Goal: Complete application form

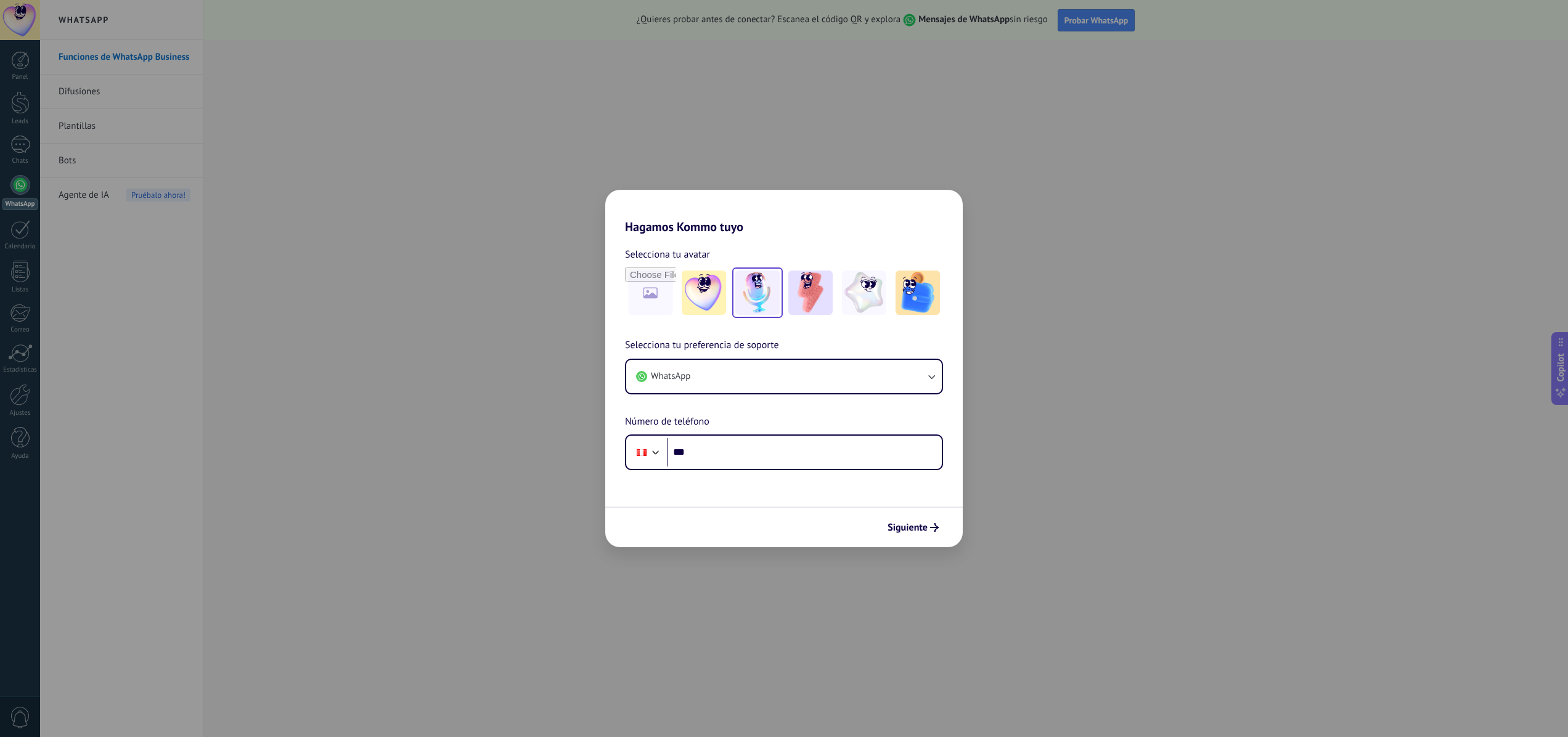
click at [750, 296] on img at bounding box center [758, 293] width 45 height 45
click at [907, 526] on span "Siguiente" at bounding box center [907, 527] width 40 height 9
click at [942, 100] on div "Hagamos Kommo tuyo Selecciona tu avatar Restablecer Selecciona tu preferencia d…" at bounding box center [784, 368] width 1568 height 737
click at [1098, 20] on div "Hagamos Kommo tuyo Selecciona tu avatar Restablecer Selecciona tu preferencia d…" at bounding box center [784, 368] width 1568 height 737
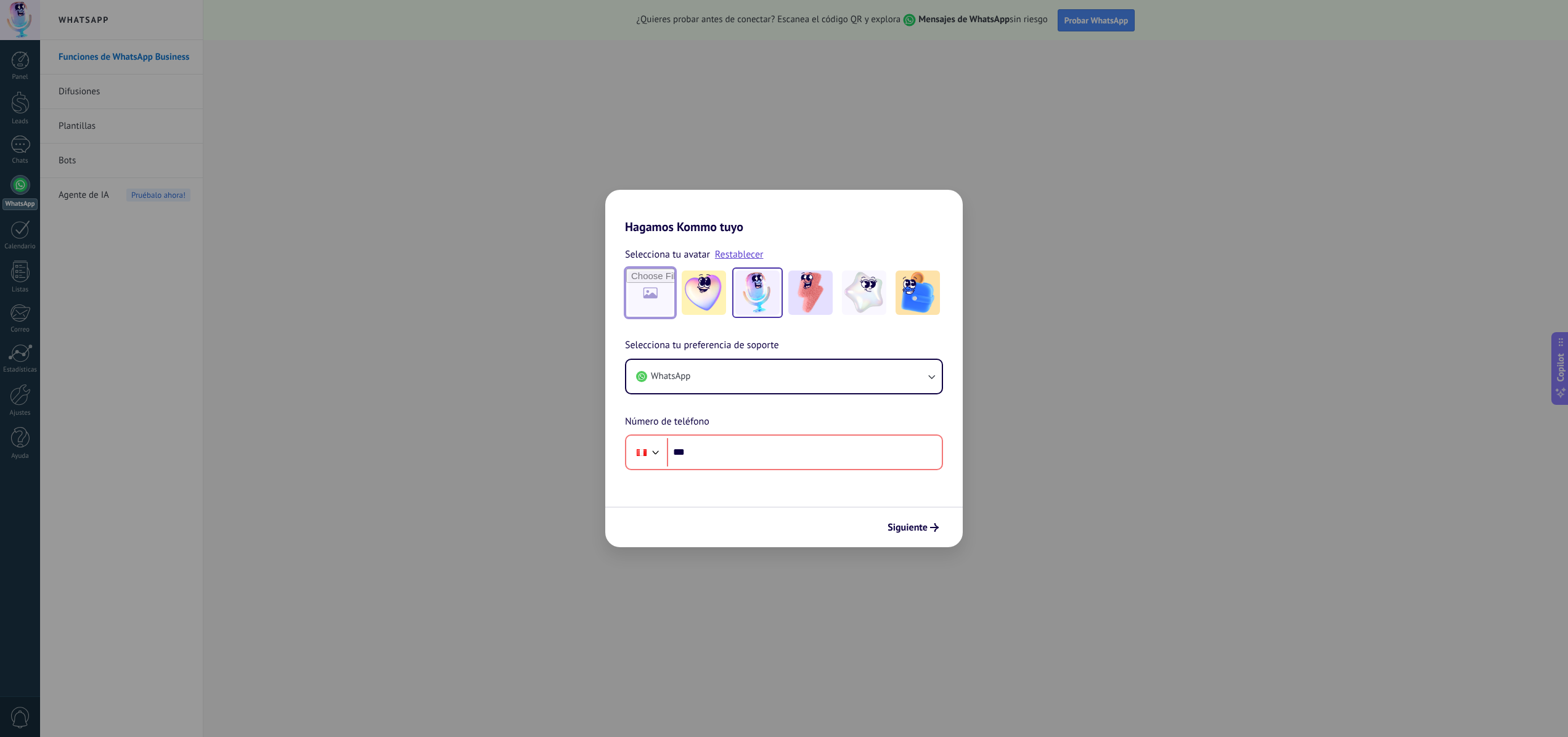
click at [648, 293] on input "file" at bounding box center [650, 293] width 48 height 48
click at [746, 381] on button "WhatsApp" at bounding box center [784, 377] width 316 height 33
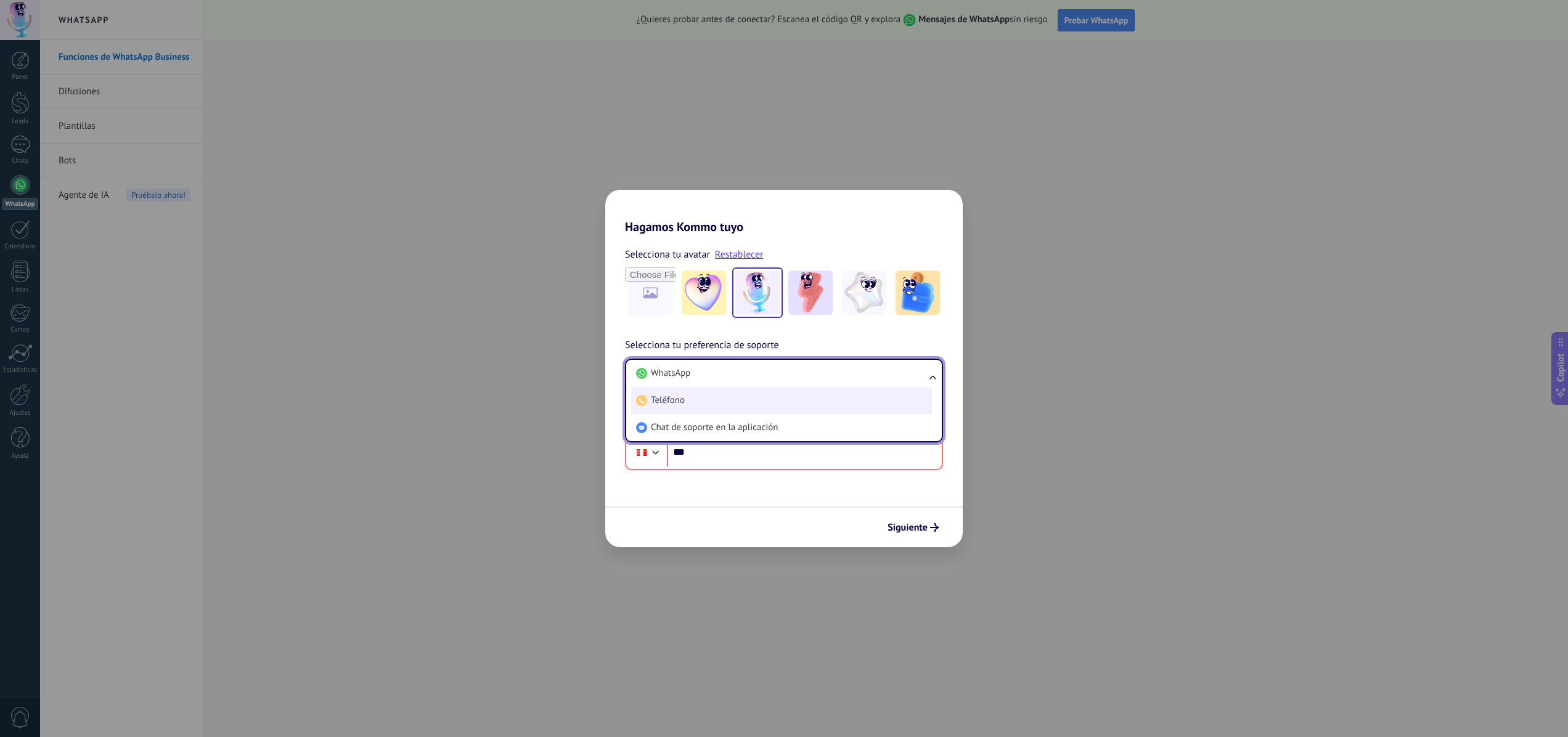
click at [765, 405] on li "Teléfono" at bounding box center [781, 400] width 300 height 27
click at [763, 378] on button "Teléfono" at bounding box center [784, 377] width 316 height 33
click at [732, 377] on li "WhatsApp" at bounding box center [781, 373] width 300 height 27
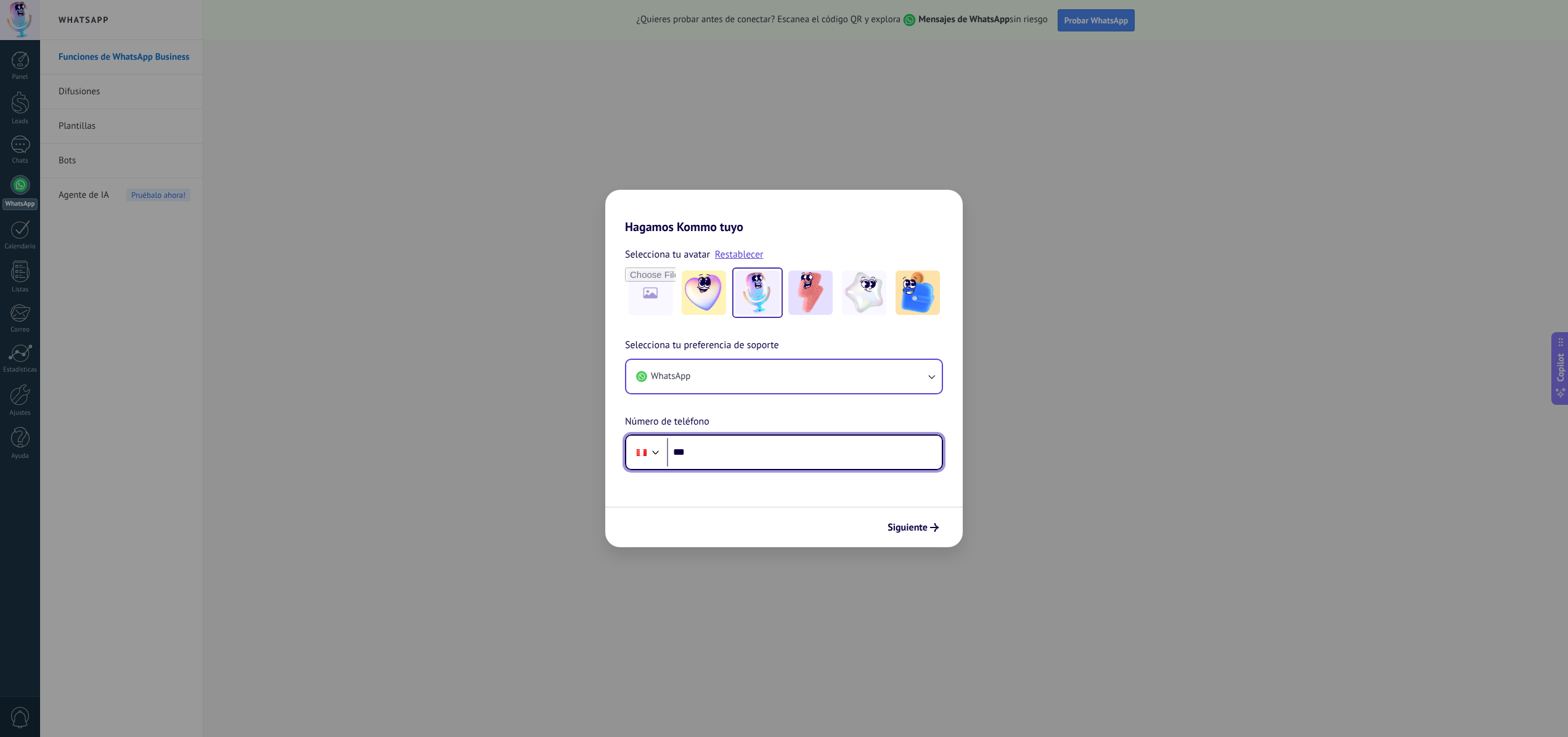
click at [741, 452] on input "***" at bounding box center [804, 452] width 275 height 28
click at [783, 92] on div "Hagamos Kommo tuyo Selecciona tu avatar Restablecer Selecciona tu preferencia d…" at bounding box center [784, 368] width 1568 height 737
click at [1181, 316] on div "Hagamos Kommo tuyo Selecciona tu avatar Restablecer Selecciona tu preferencia d…" at bounding box center [784, 368] width 1568 height 737
click at [1096, 404] on div "Hagamos Kommo tuyo Selecciona tu avatar Restablecer Selecciona tu preferencia d…" at bounding box center [784, 368] width 1568 height 737
